Goal: Transaction & Acquisition: Download file/media

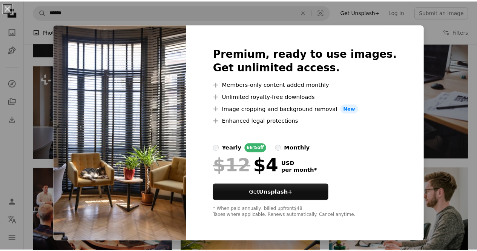
scroll to position [0, 113]
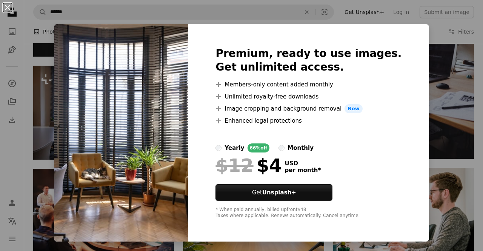
click at [9, 9] on button "An X shape" at bounding box center [7, 7] width 9 height 9
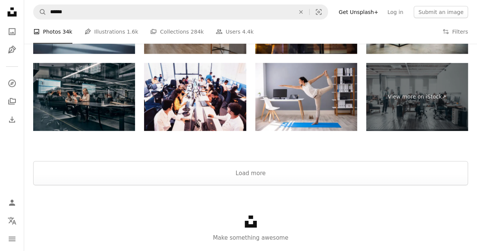
scroll to position [1082, 0]
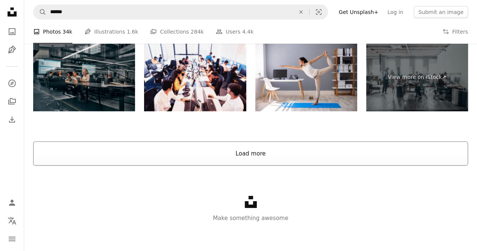
click at [250, 151] on button "Load more" at bounding box center [250, 154] width 435 height 24
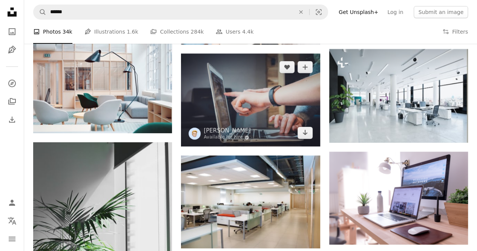
scroll to position [1384, 0]
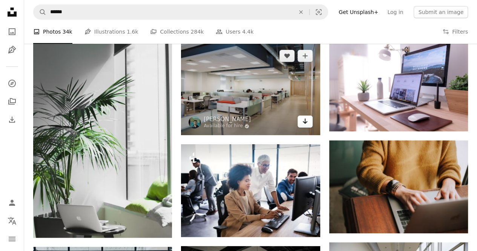
click at [304, 121] on icon "Arrow pointing down" at bounding box center [305, 121] width 6 height 9
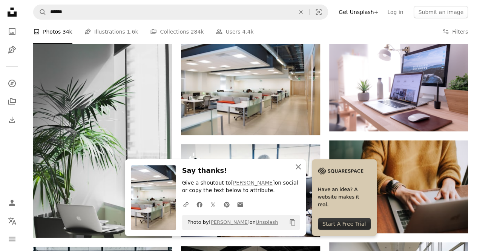
click at [298, 170] on icon "An X shape" at bounding box center [298, 166] width 9 height 9
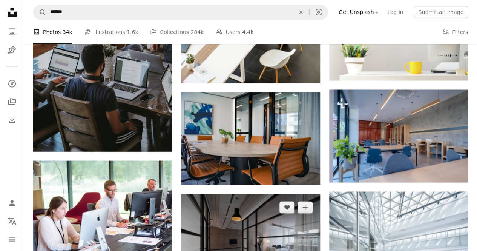
scroll to position [2139, 0]
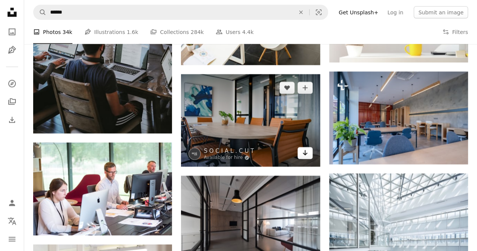
click at [303, 153] on icon "Arrow pointing down" at bounding box center [305, 152] width 6 height 9
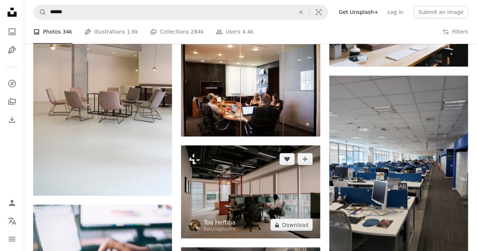
scroll to position [3347, 0]
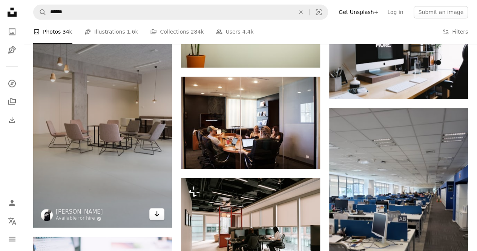
click at [158, 212] on icon "Download" at bounding box center [157, 213] width 5 height 5
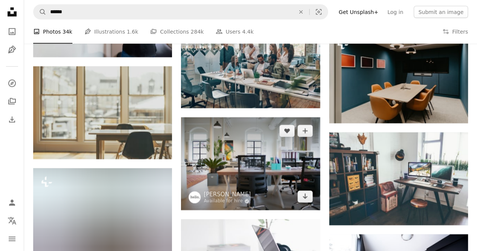
scroll to position [3762, 0]
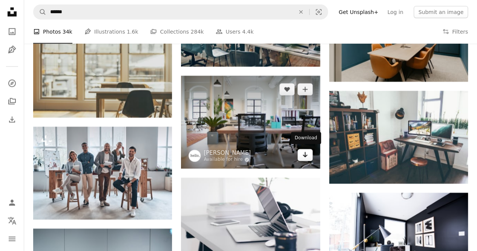
click at [304, 157] on icon "Arrow pointing down" at bounding box center [305, 154] width 6 height 9
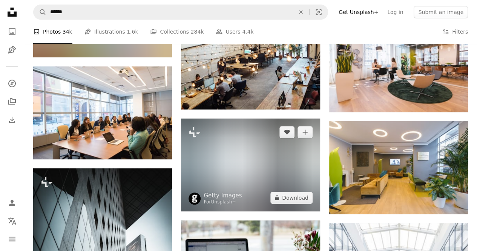
scroll to position [4479, 0]
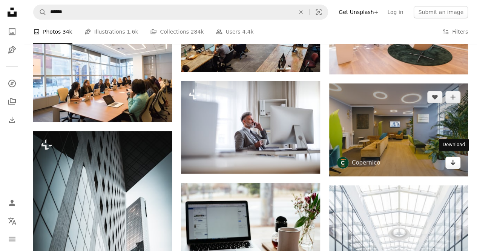
click at [452, 163] on icon "Arrow pointing down" at bounding box center [453, 162] width 6 height 9
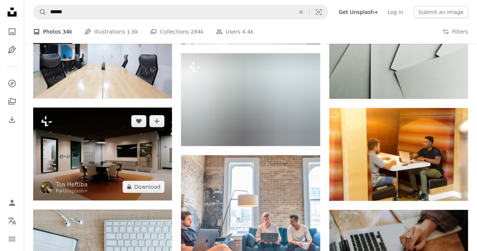
scroll to position [8554, 0]
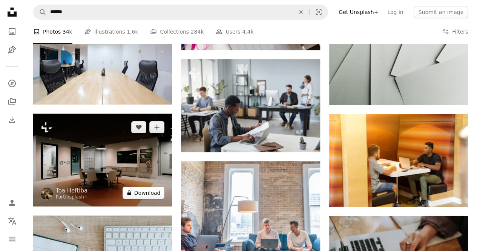
click at [142, 191] on button "A lock Download" at bounding box center [144, 193] width 42 height 12
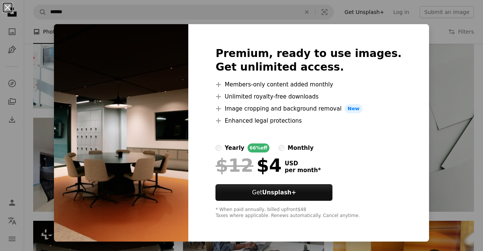
click at [9, 6] on button "An X shape" at bounding box center [7, 7] width 9 height 9
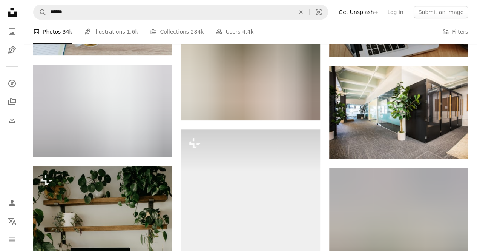
scroll to position [8818, 0]
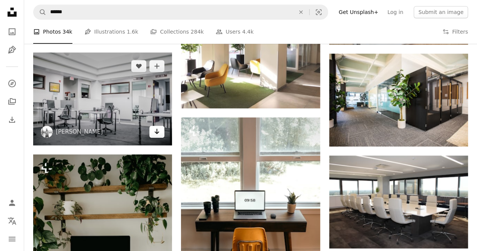
click at [159, 128] on icon "Arrow pointing down" at bounding box center [157, 131] width 6 height 9
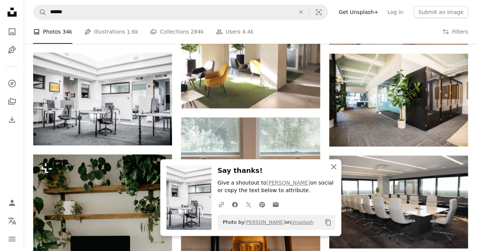
click at [334, 166] on icon "button" at bounding box center [333, 166] width 5 height 5
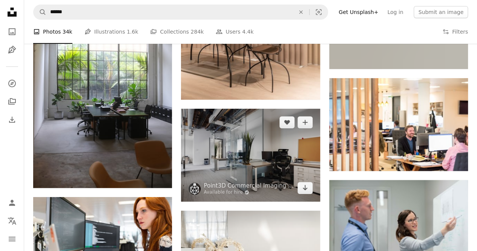
scroll to position [10064, 0]
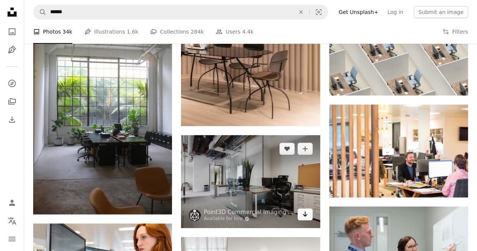
click at [303, 211] on icon "Download" at bounding box center [305, 213] width 5 height 5
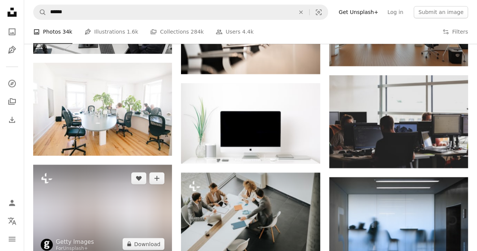
scroll to position [11988, 0]
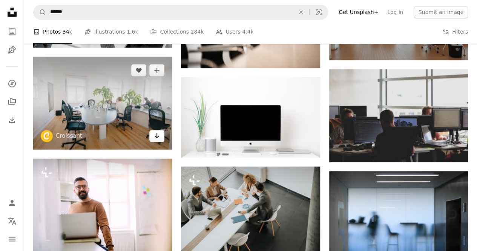
click at [157, 133] on icon "Download" at bounding box center [157, 135] width 5 height 5
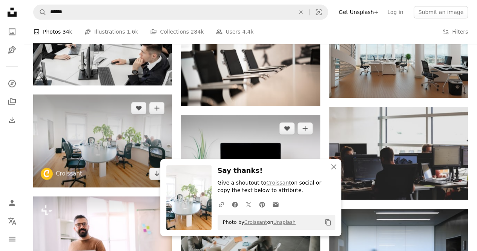
scroll to position [11951, 0]
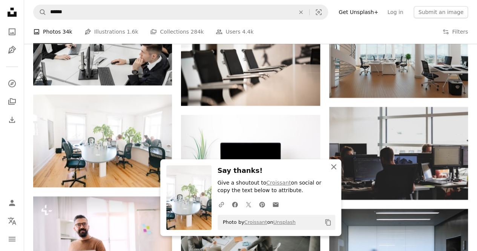
click at [332, 167] on icon "An X shape" at bounding box center [333, 166] width 9 height 9
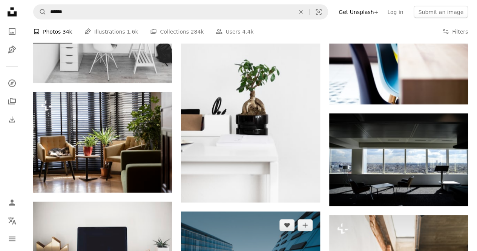
scroll to position [13573, 0]
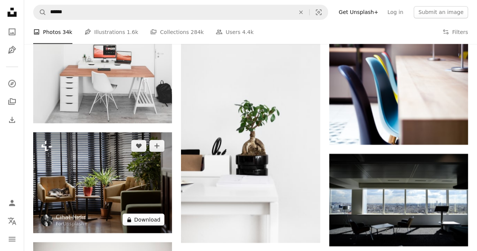
click at [149, 215] on button "A lock Download" at bounding box center [144, 219] width 42 height 12
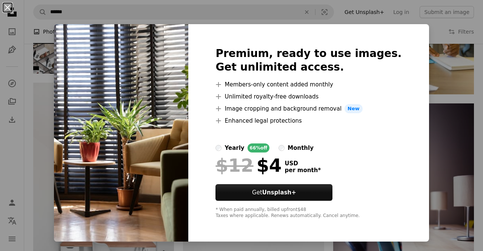
click at [5, 8] on button "An X shape" at bounding box center [7, 7] width 9 height 9
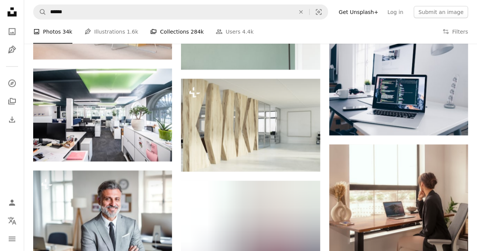
scroll to position [23762, 0]
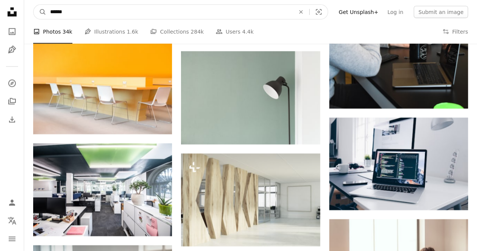
click at [103, 12] on input "******" at bounding box center [169, 12] width 246 height 14
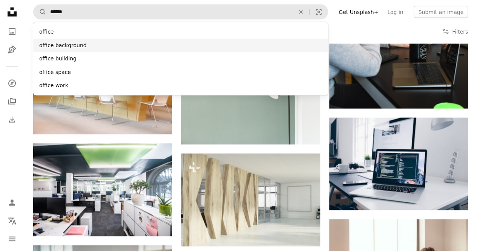
click at [109, 46] on div "office background" at bounding box center [180, 46] width 295 height 14
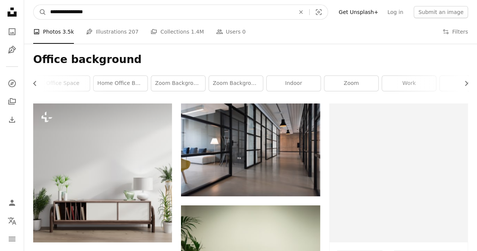
click at [137, 11] on input "**********" at bounding box center [169, 12] width 246 height 14
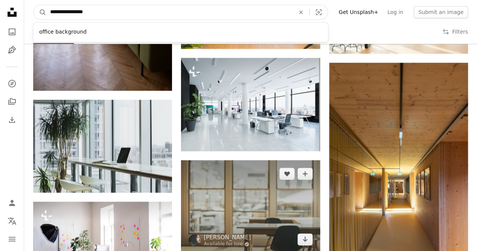
scroll to position [679, 0]
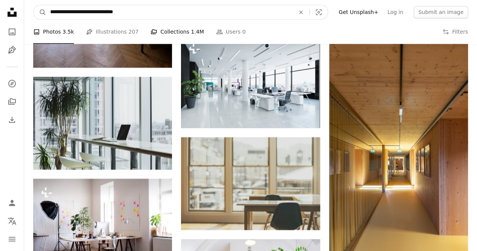
type input "**********"
click button "A magnifying glass" at bounding box center [40, 12] width 13 height 14
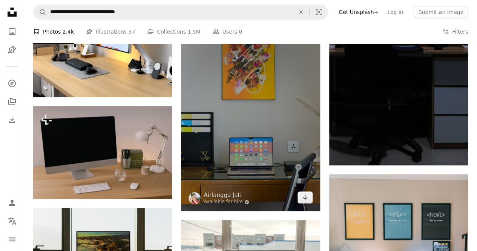
scroll to position [2981, 0]
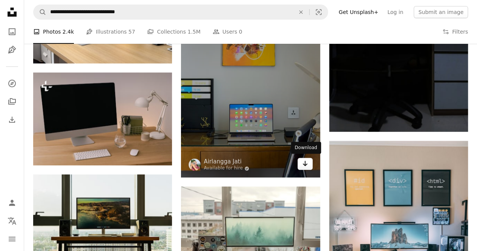
click at [303, 161] on icon "Arrow pointing down" at bounding box center [305, 163] width 6 height 9
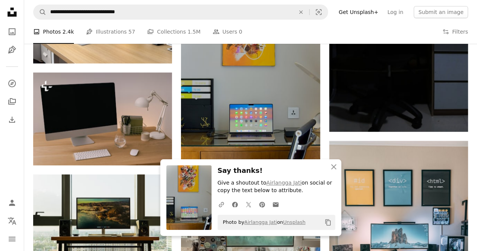
click at [14, 165] on nav "Unsplash logo Unsplash Home A photo Pen Tool A compass A stack of folders Downl…" at bounding box center [12, 125] width 24 height 251
click at [335, 167] on icon "An X shape" at bounding box center [333, 166] width 9 height 9
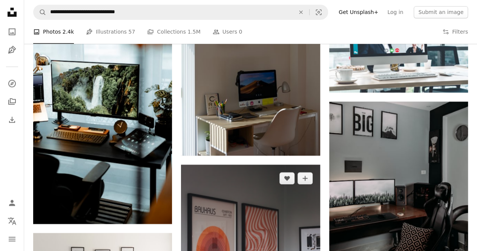
scroll to position [4868, 0]
